Goal: Transaction & Acquisition: Purchase product/service

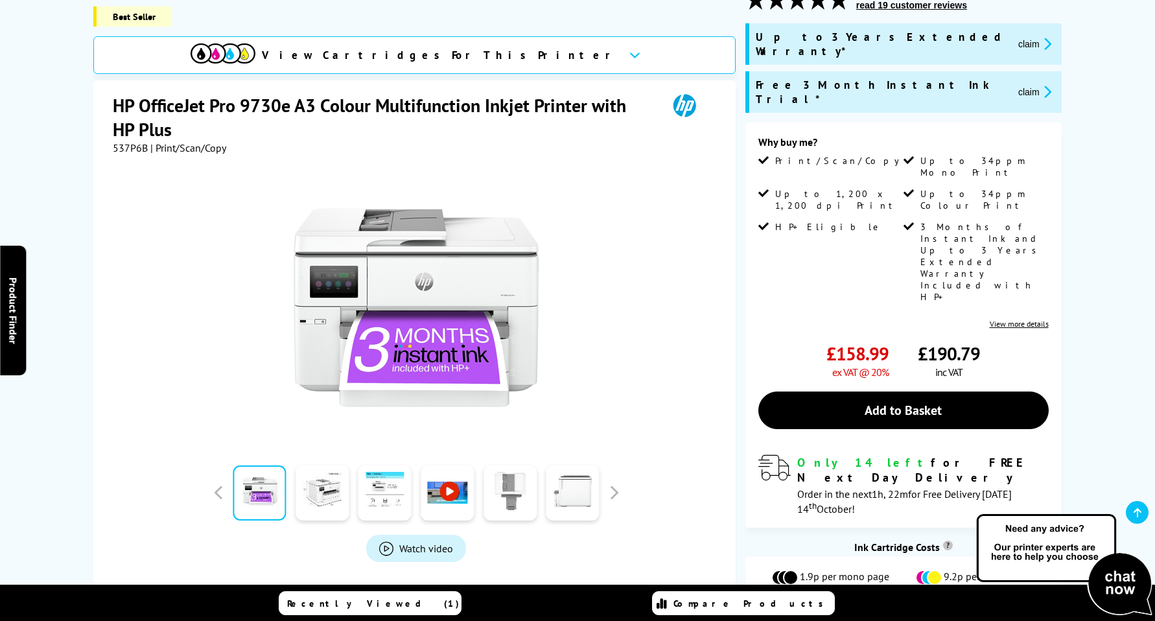
scroll to position [389, 0]
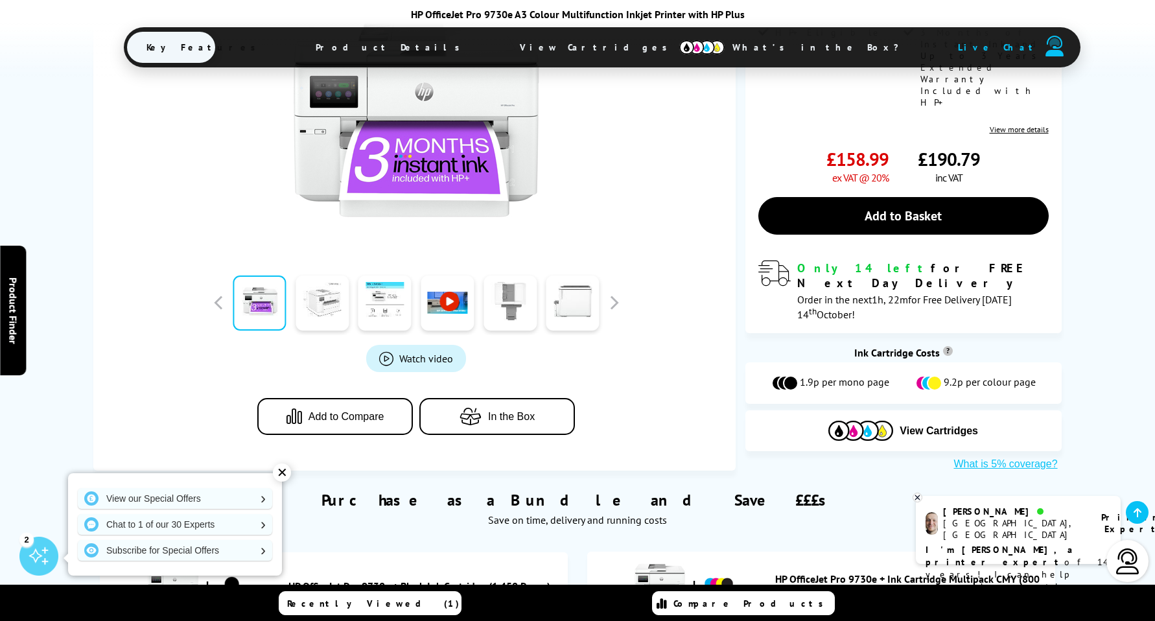
click at [316, 288] on link at bounding box center [322, 303] width 53 height 55
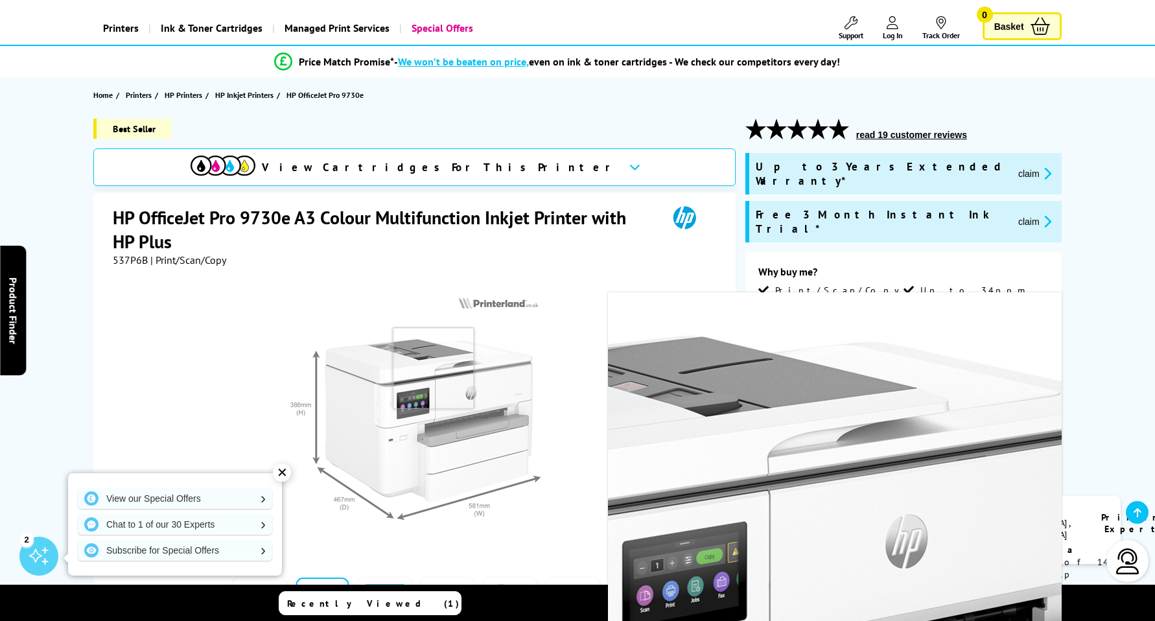
scroll to position [130, 0]
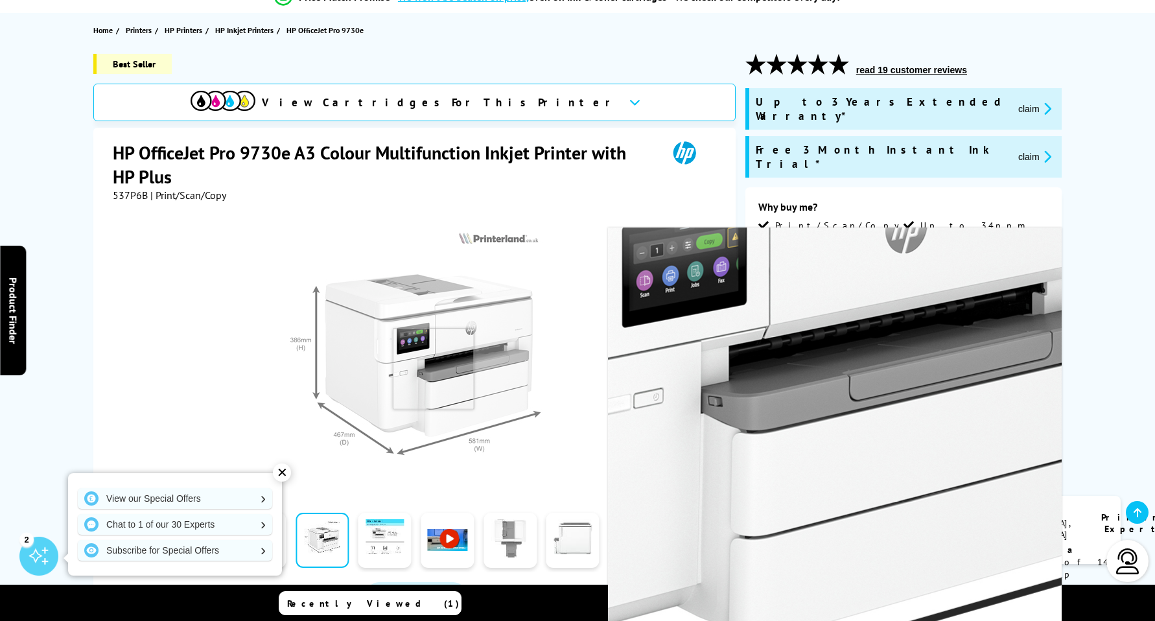
click at [434, 369] on img at bounding box center [416, 355] width 254 height 254
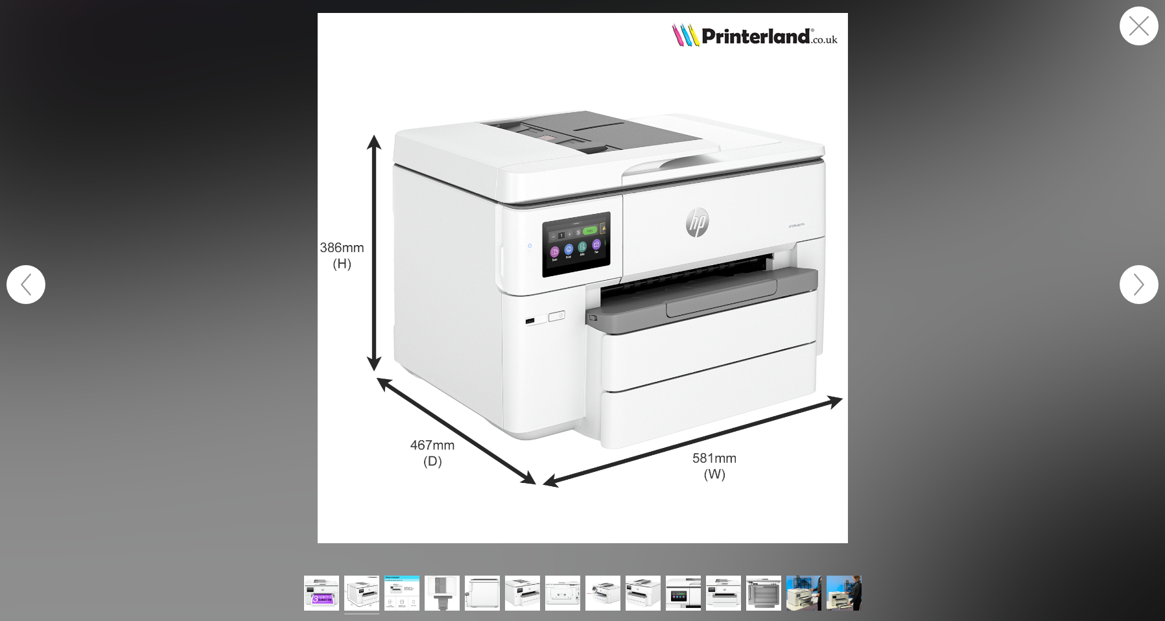
click at [1143, 278] on button "button" at bounding box center [1139, 284] width 39 height 39
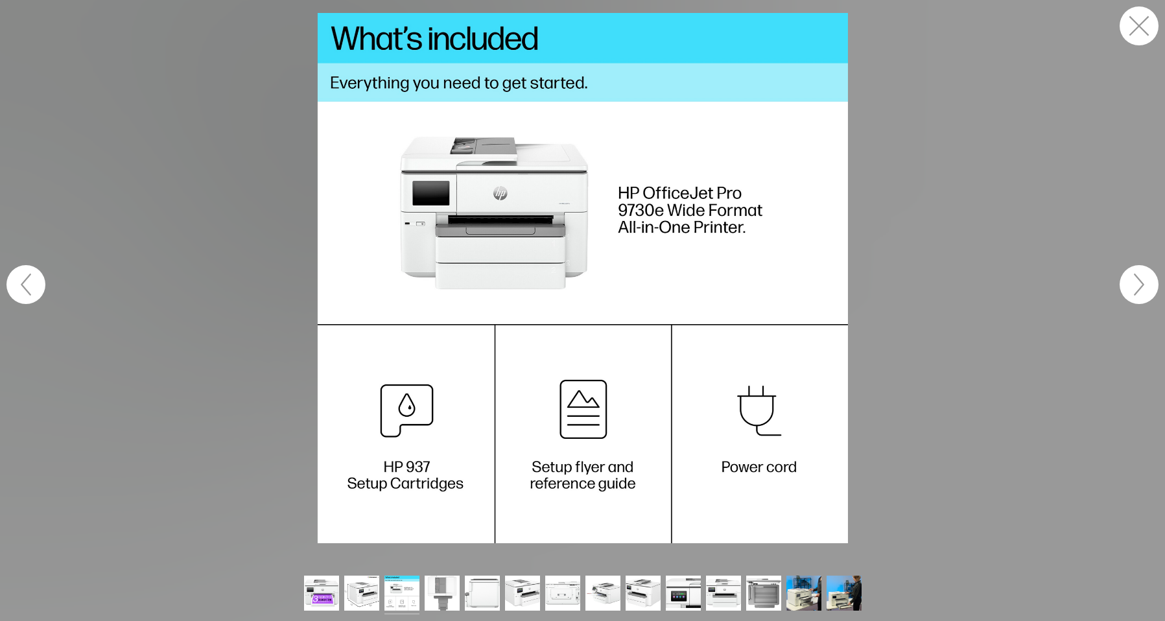
click at [1139, 279] on button "button" at bounding box center [1139, 284] width 39 height 39
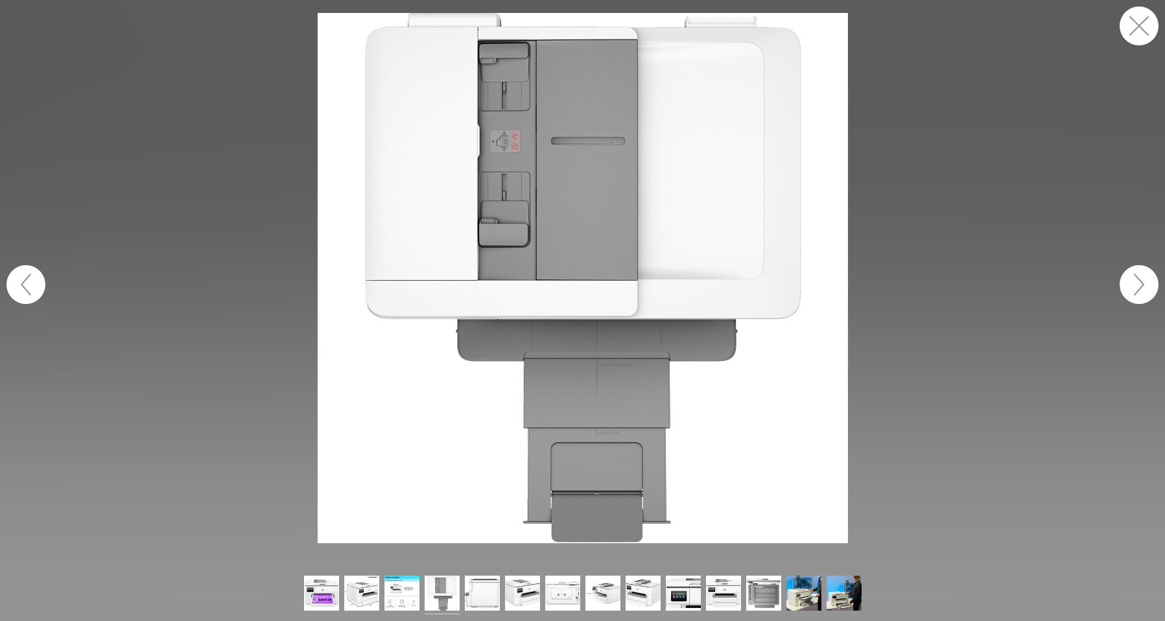
click at [1139, 279] on button "button" at bounding box center [1139, 284] width 39 height 39
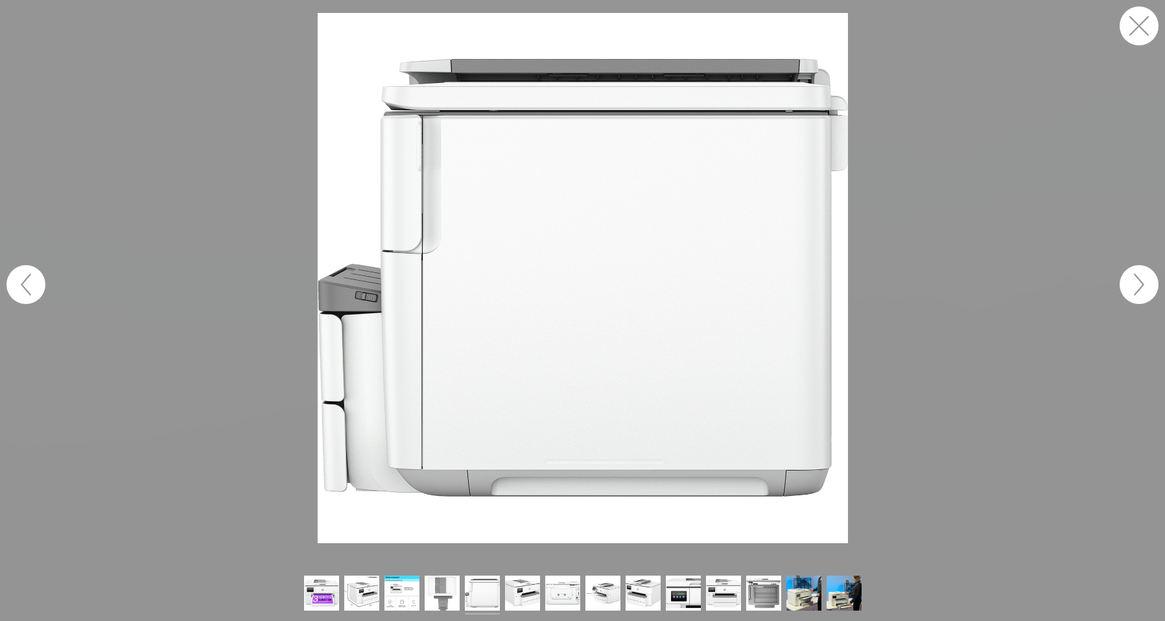
click at [1139, 279] on button "button" at bounding box center [1139, 284] width 39 height 39
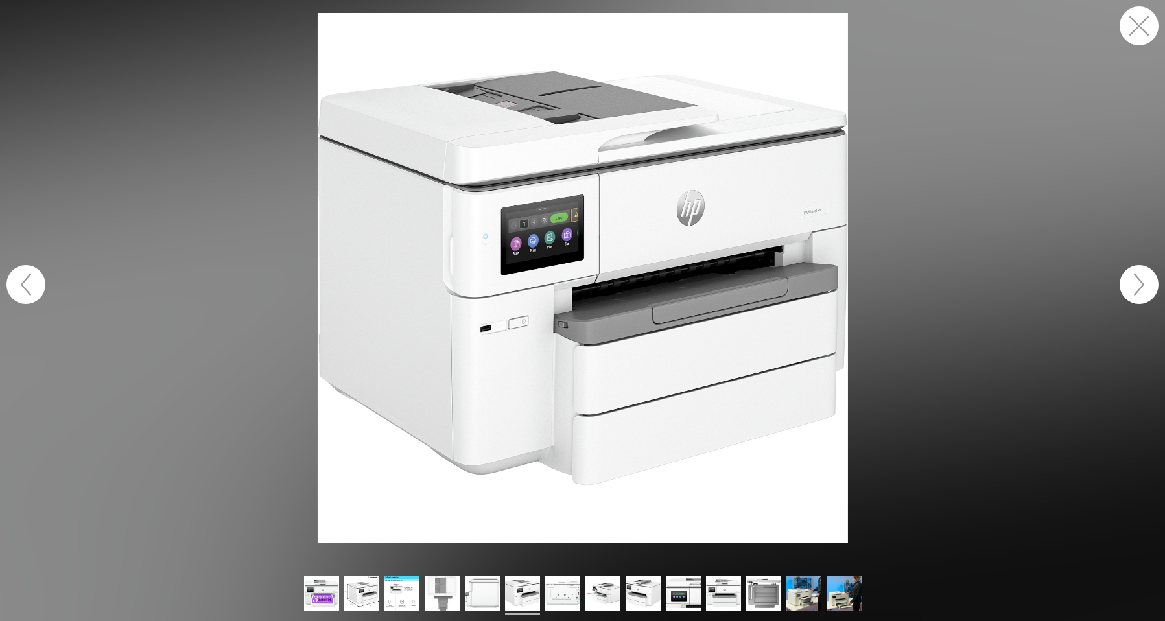
click at [1139, 279] on button "button" at bounding box center [1139, 284] width 39 height 39
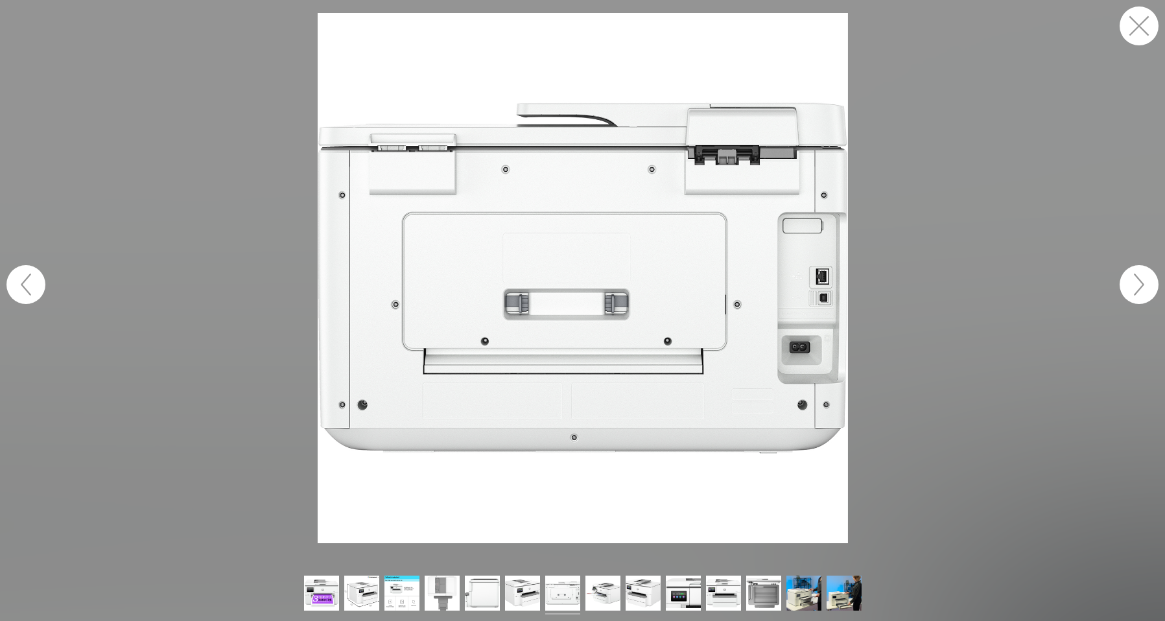
click at [1139, 279] on button "button" at bounding box center [1139, 284] width 39 height 39
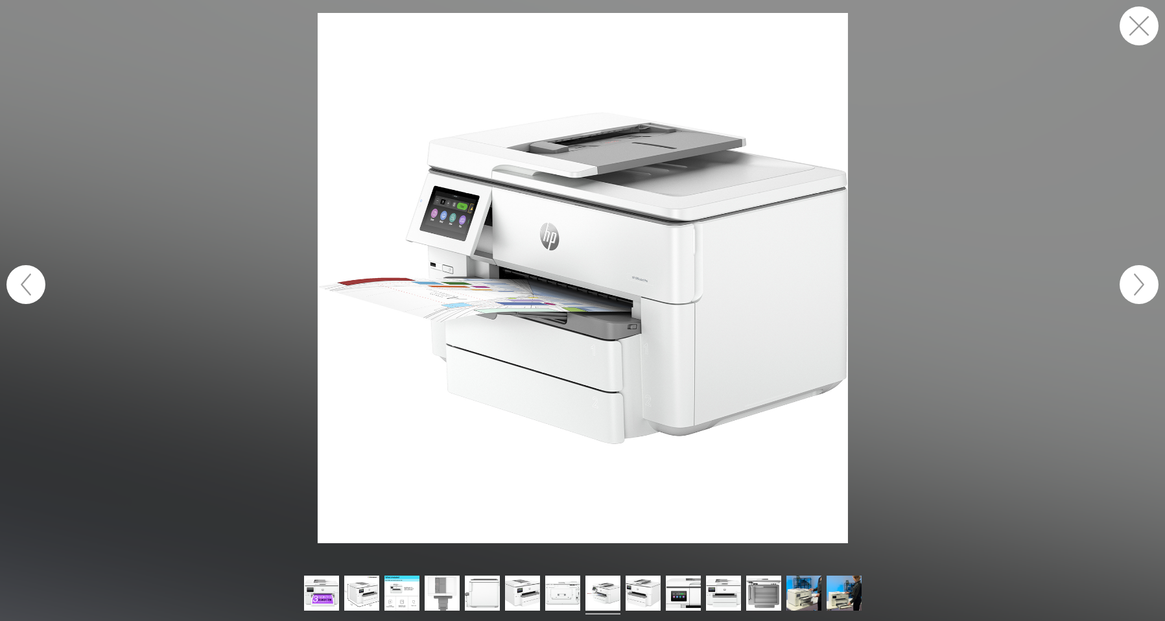
click at [1139, 279] on button "button" at bounding box center [1139, 284] width 39 height 39
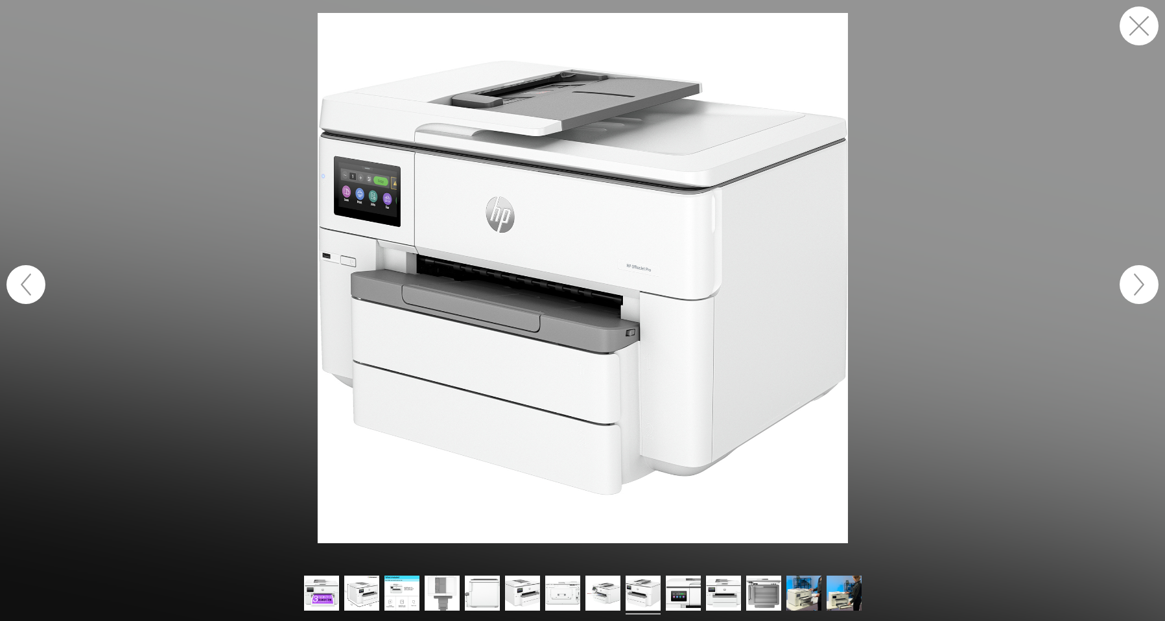
click at [1139, 279] on button "button" at bounding box center [1139, 284] width 39 height 39
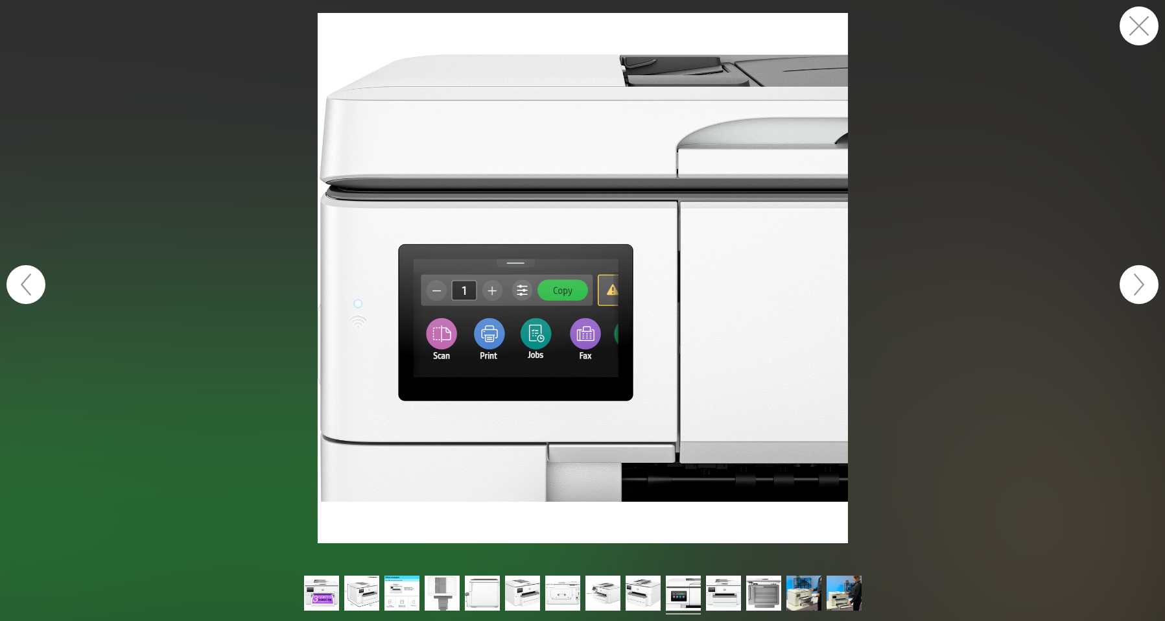
click at [1139, 279] on button "button" at bounding box center [1139, 284] width 39 height 39
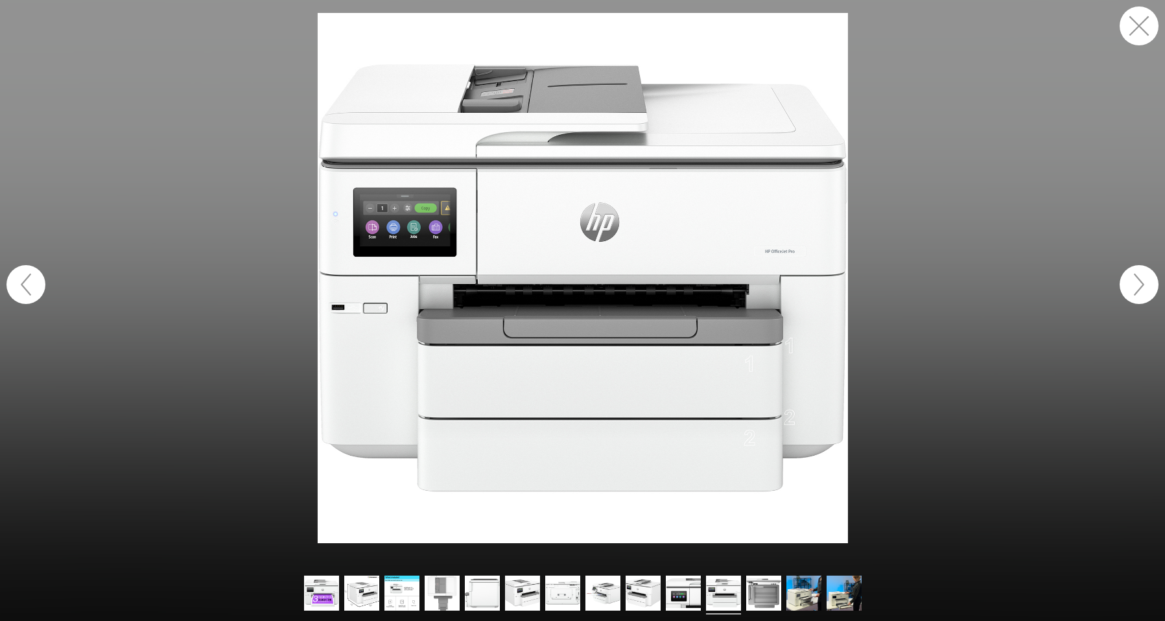
click at [1139, 279] on button "button" at bounding box center [1139, 284] width 39 height 39
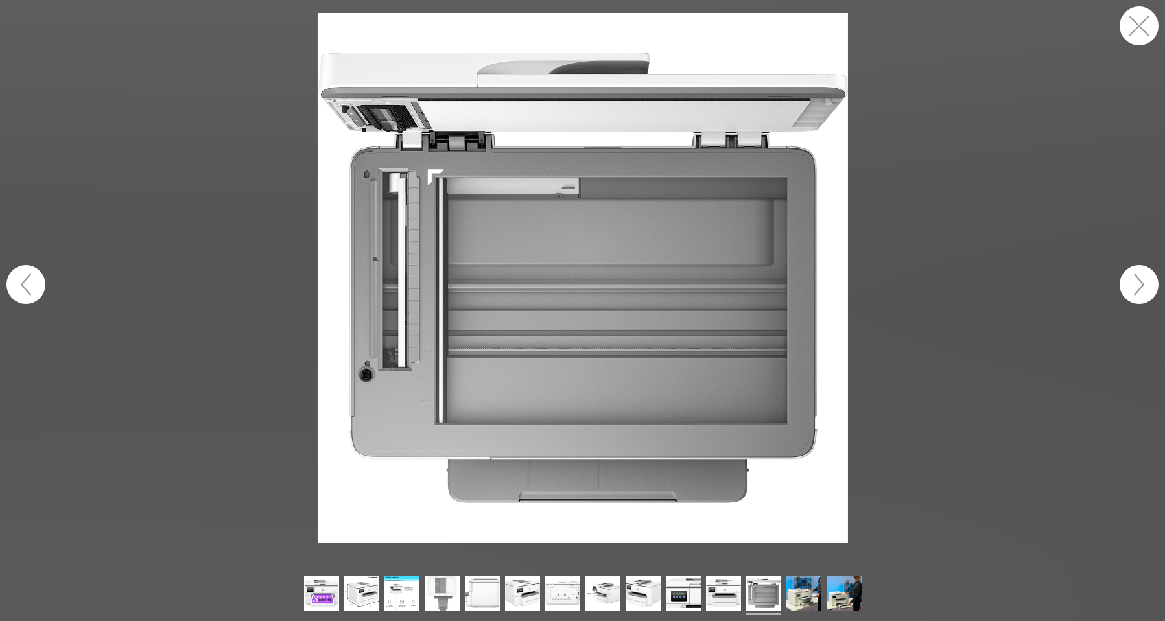
click at [1139, 279] on button "button" at bounding box center [1139, 284] width 39 height 39
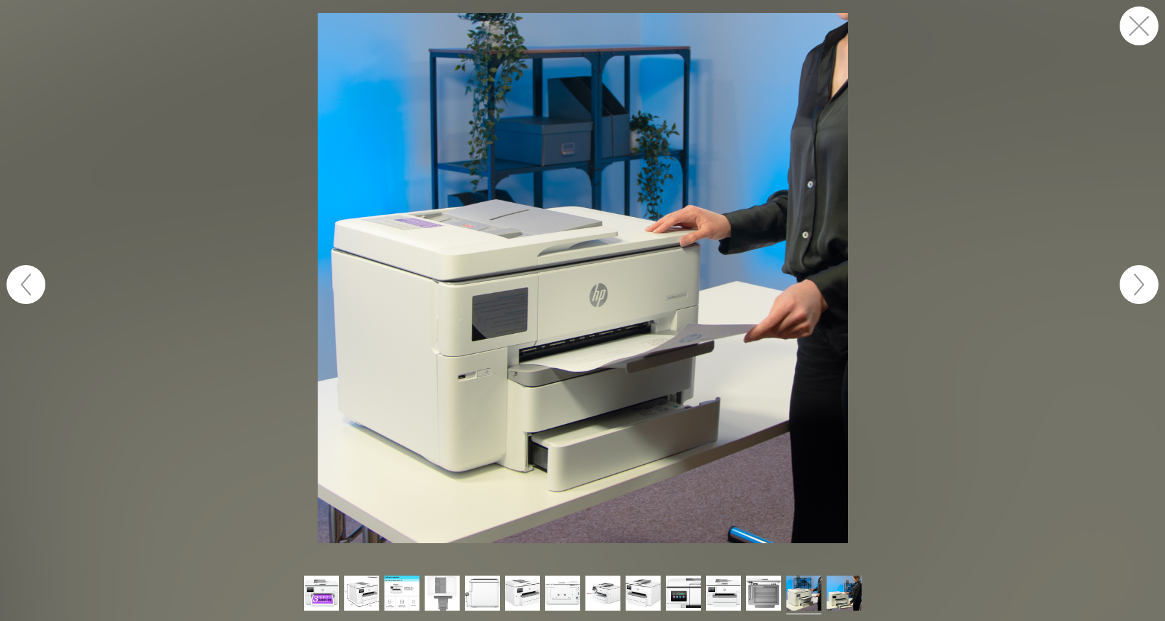
click at [1139, 279] on button "button" at bounding box center [1139, 284] width 39 height 39
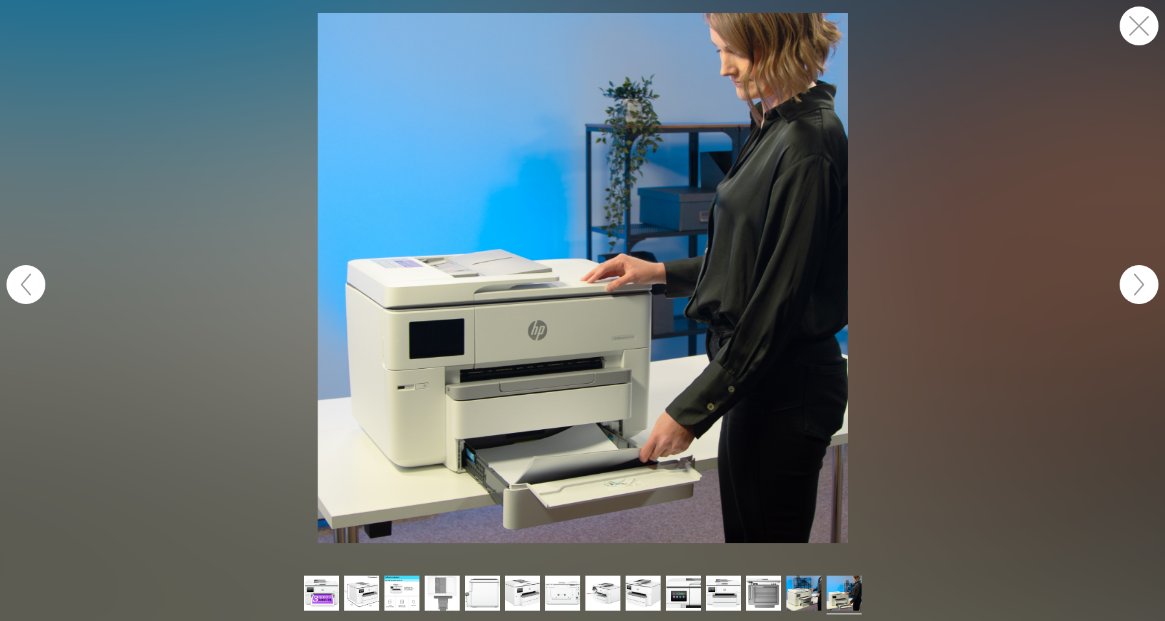
click at [1139, 279] on button "button" at bounding box center [1139, 284] width 39 height 39
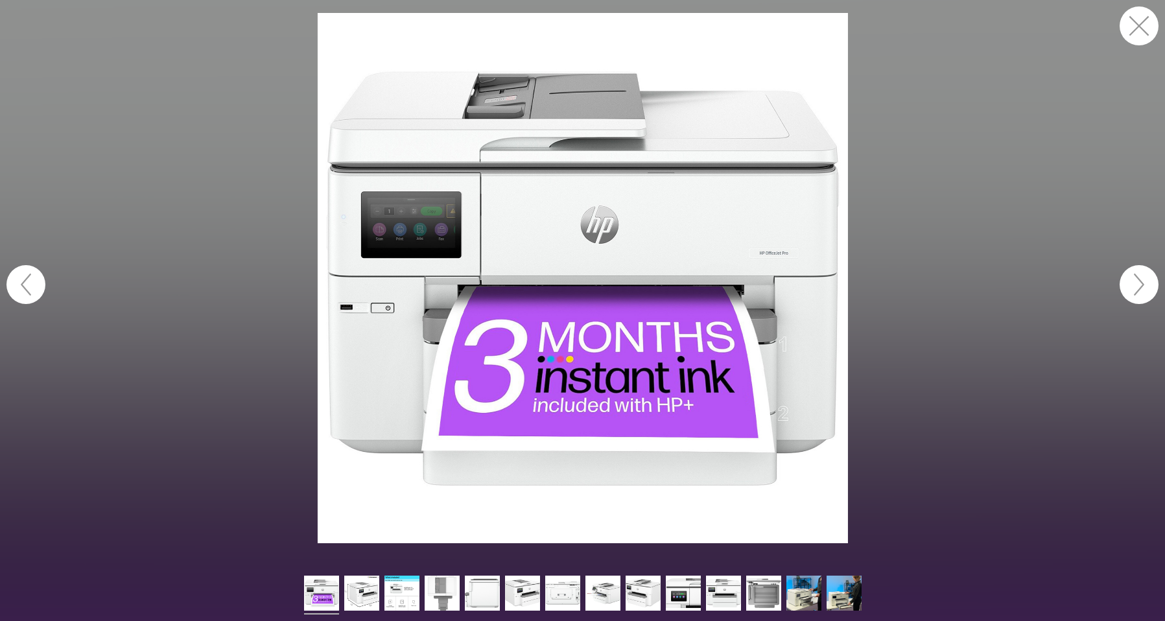
click at [1139, 279] on button "button" at bounding box center [1139, 284] width 39 height 39
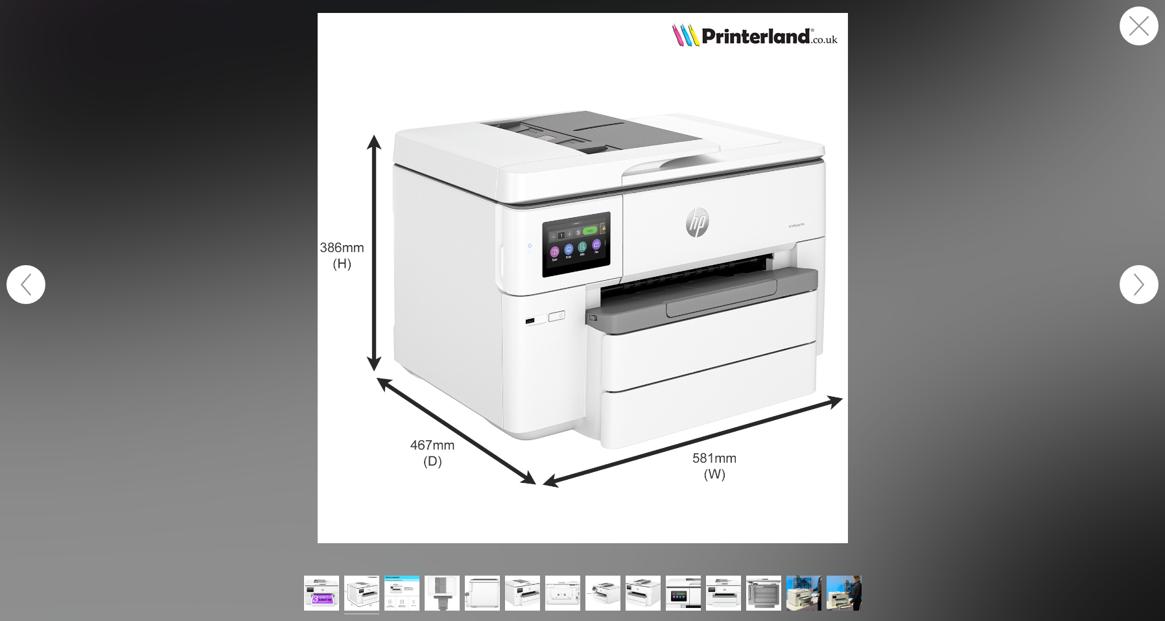
click at [1139, 279] on button "button" at bounding box center [1139, 284] width 39 height 39
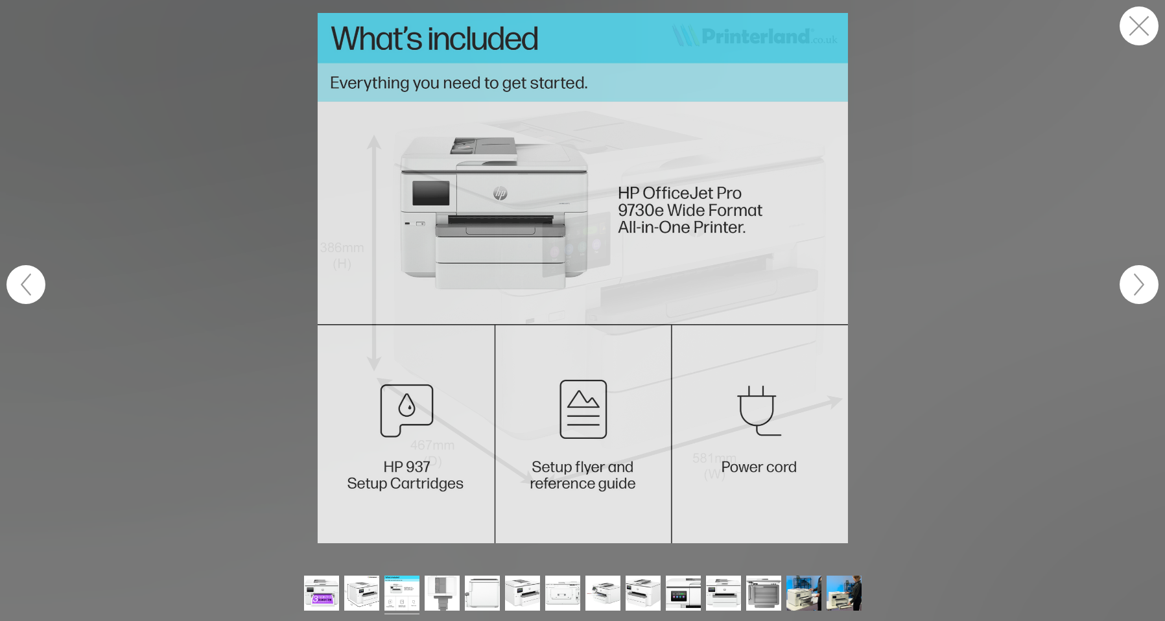
click at [1139, 279] on button "button" at bounding box center [1139, 284] width 39 height 39
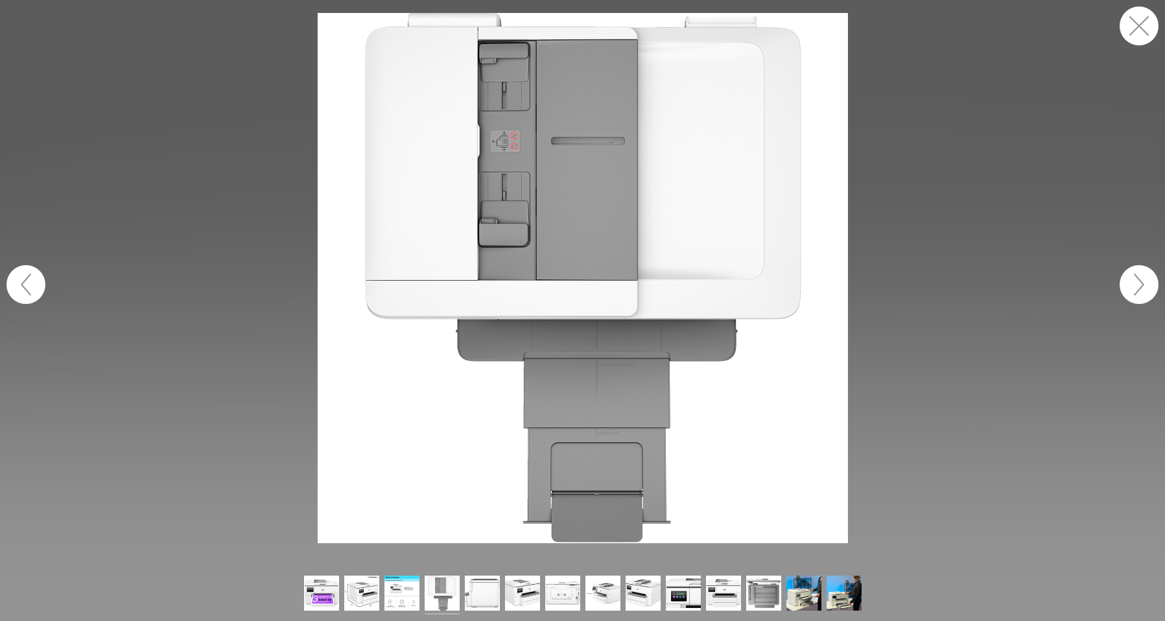
click at [1139, 28] on button "button" at bounding box center [1139, 25] width 39 height 39
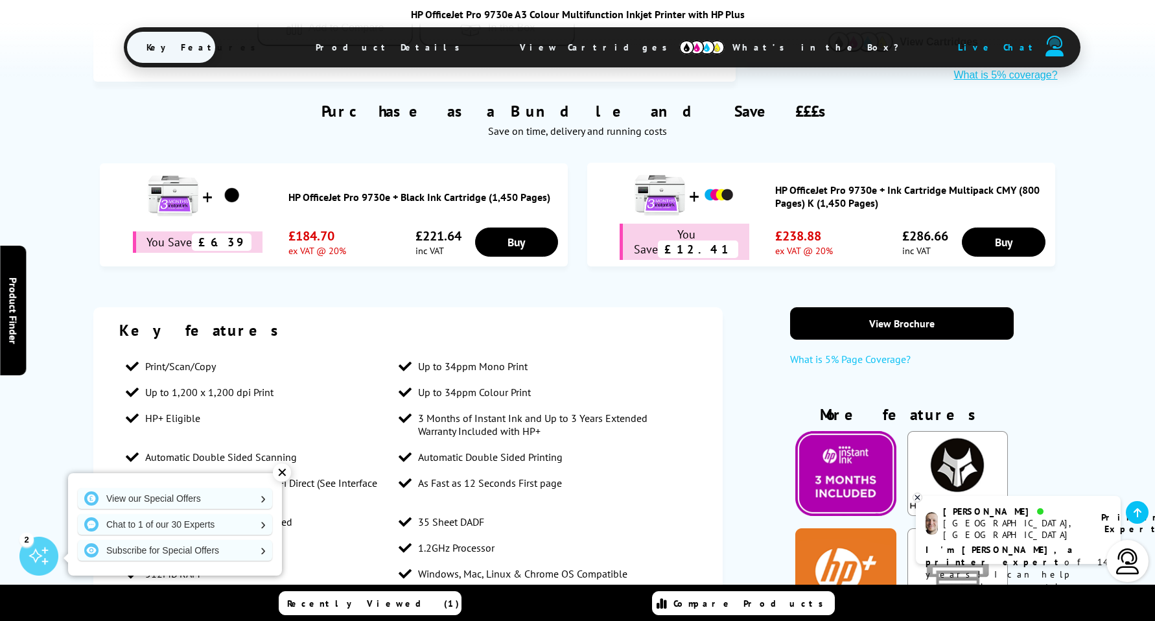
scroll to position [843, 0]
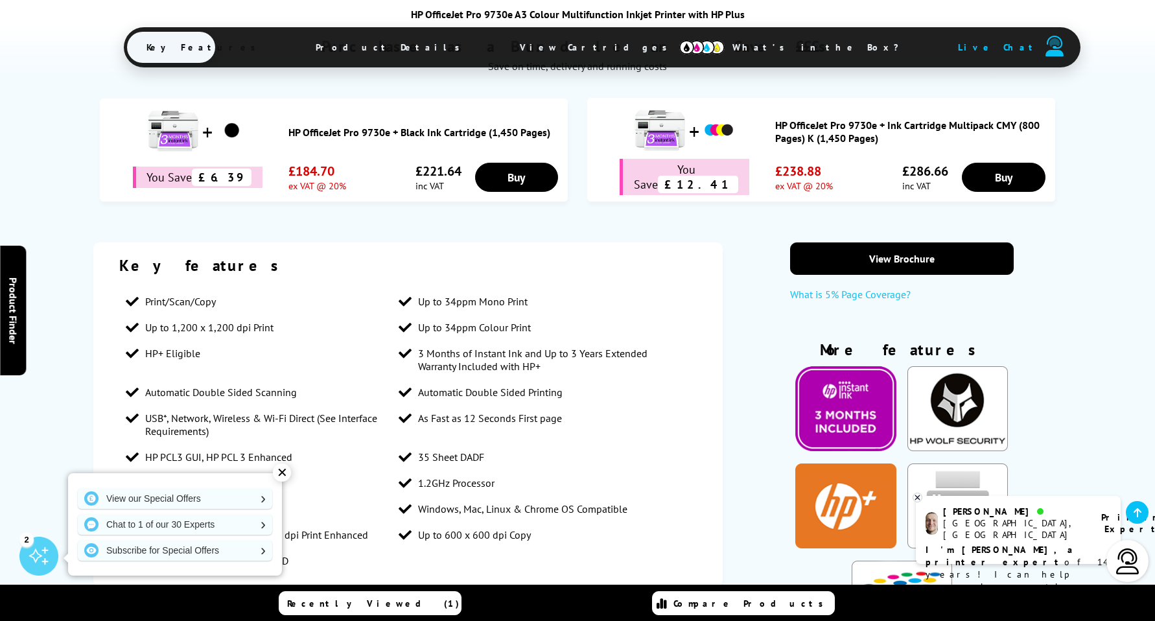
click at [280, 475] on div "✕" at bounding box center [282, 473] width 18 height 18
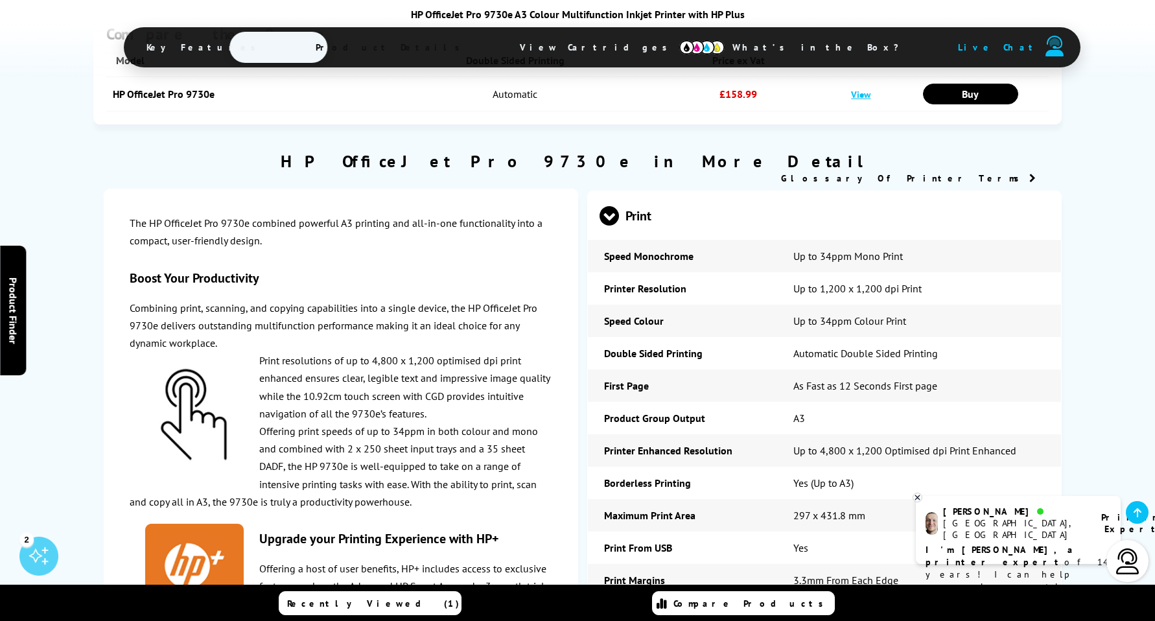
scroll to position [1751, 0]
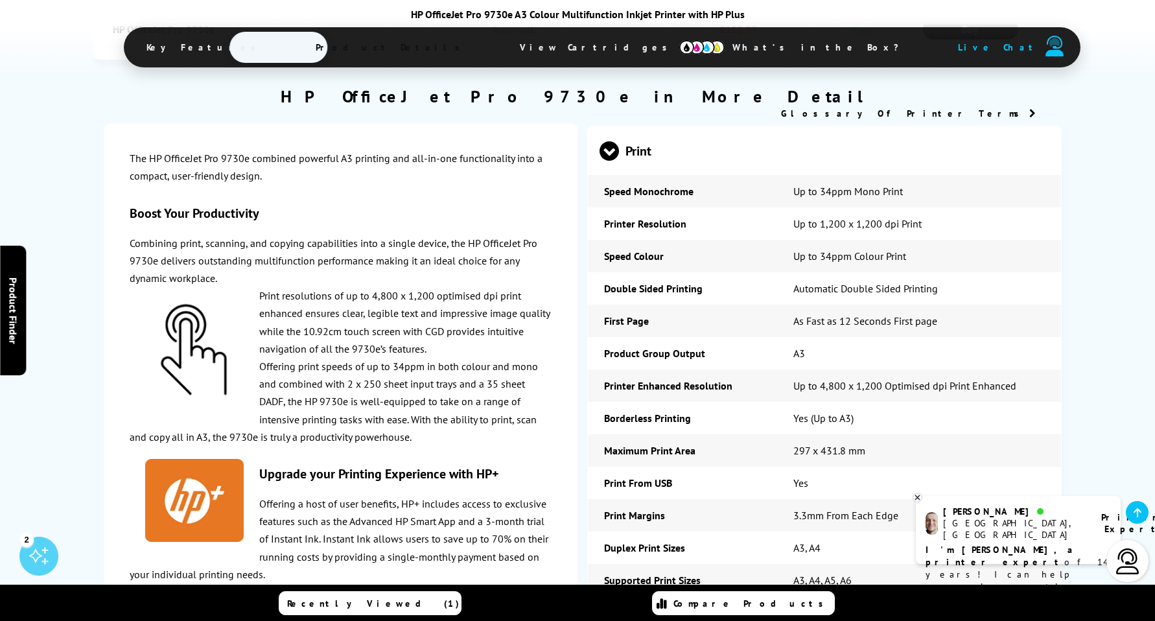
click at [919, 498] on icon at bounding box center [918, 498] width 8 height 10
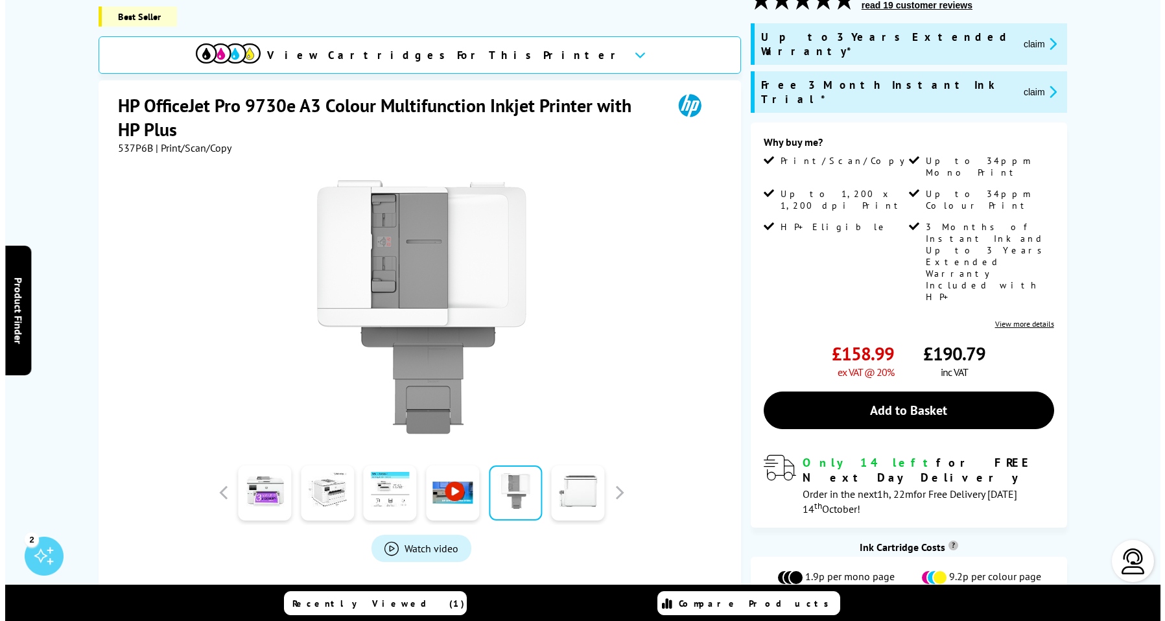
scroll to position [0, 0]
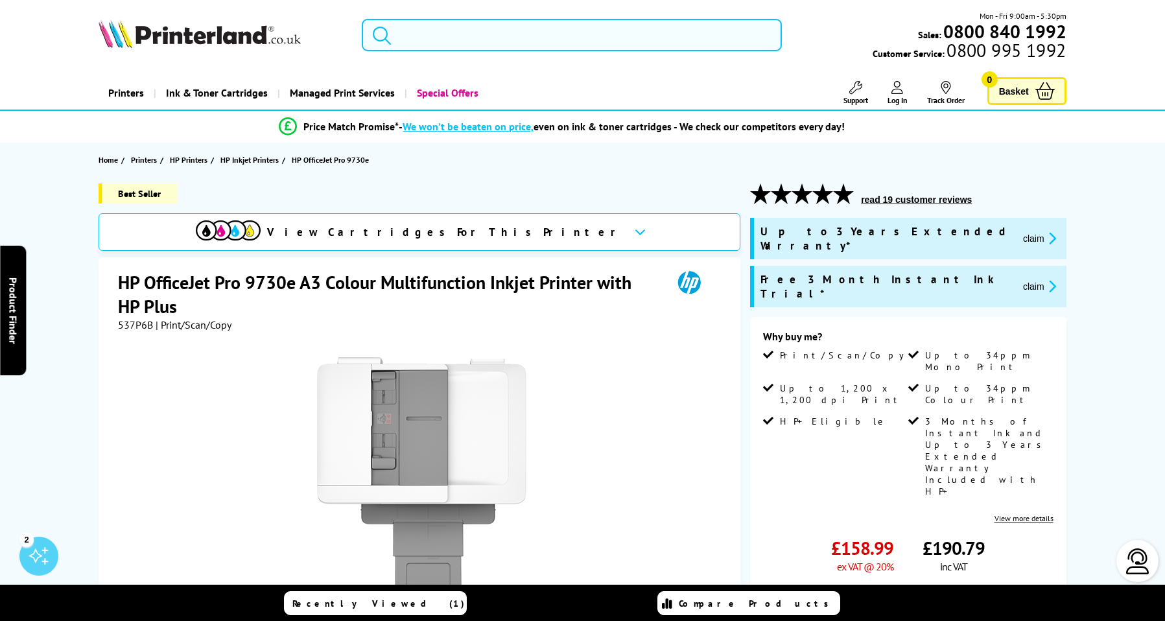
click at [394, 40] on form at bounding box center [572, 35] width 420 height 32
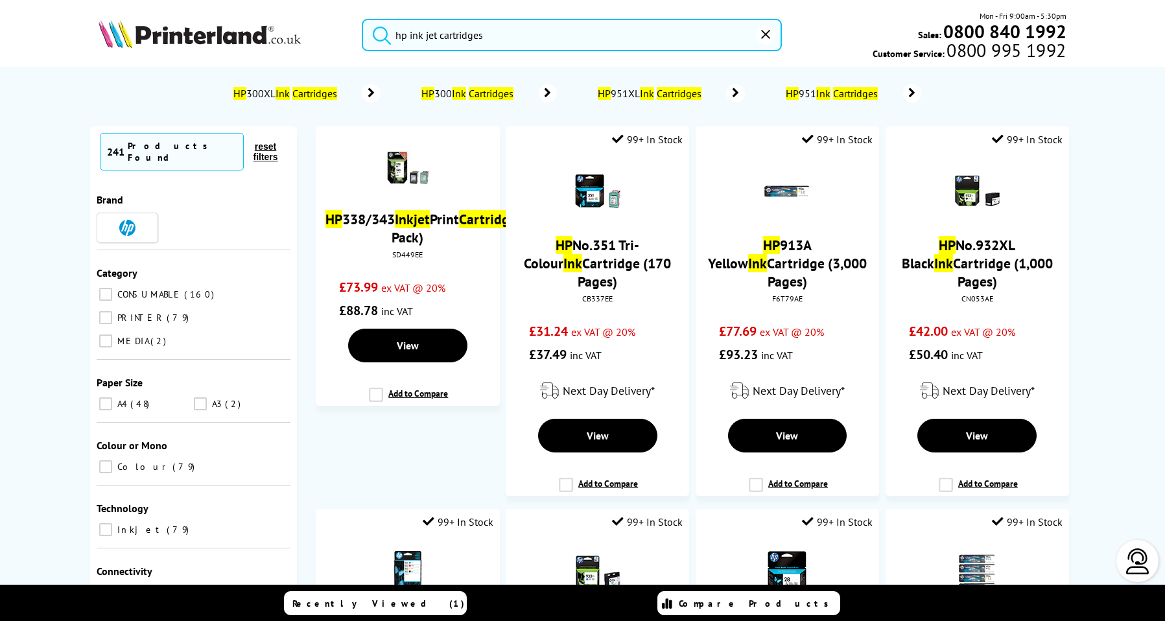
type input "hp ink jet cartridges"
click at [362, 19] on button "submit" at bounding box center [378, 33] width 32 height 29
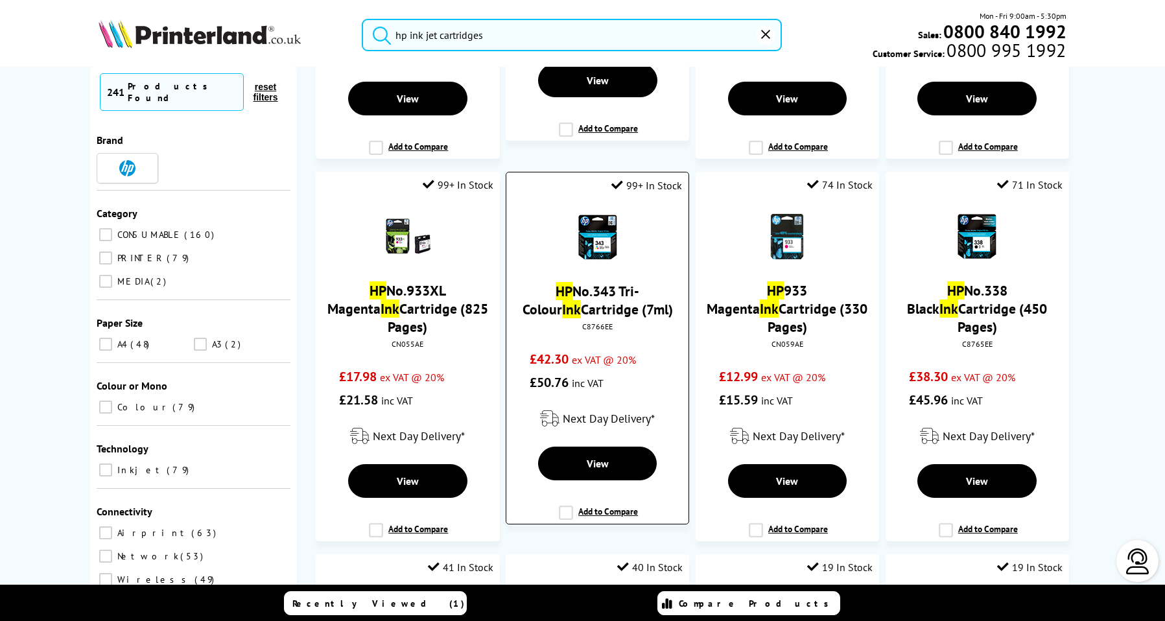
scroll to position [843, 0]
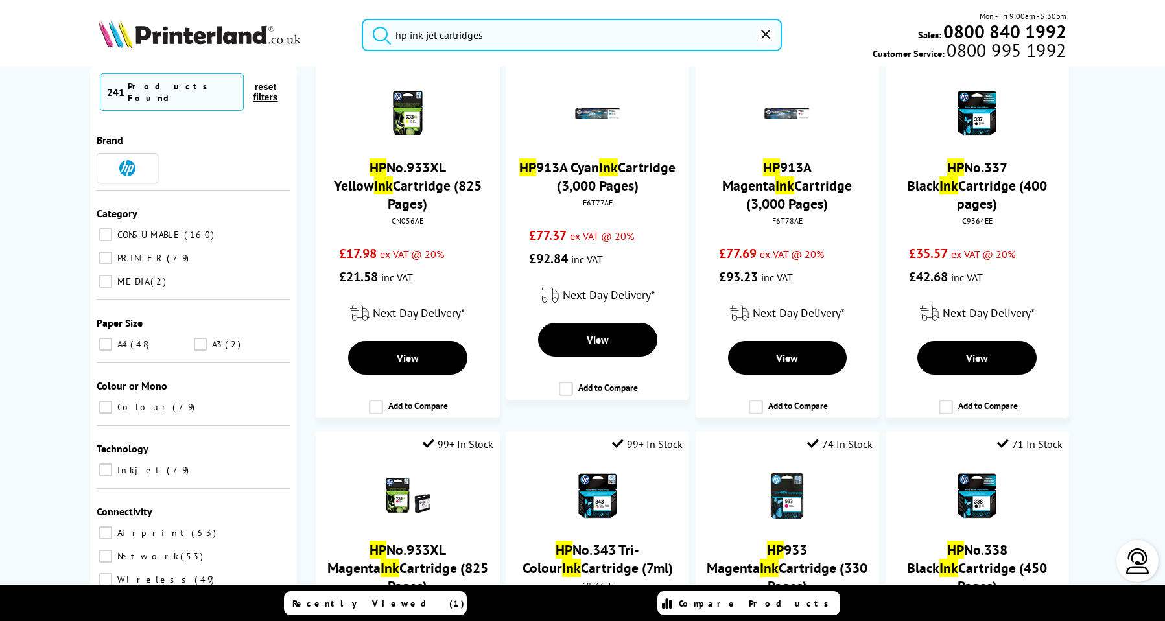
click at [490, 36] on input "hp ink jet cartridges" at bounding box center [572, 35] width 420 height 32
